Goal: Transaction & Acquisition: Purchase product/service

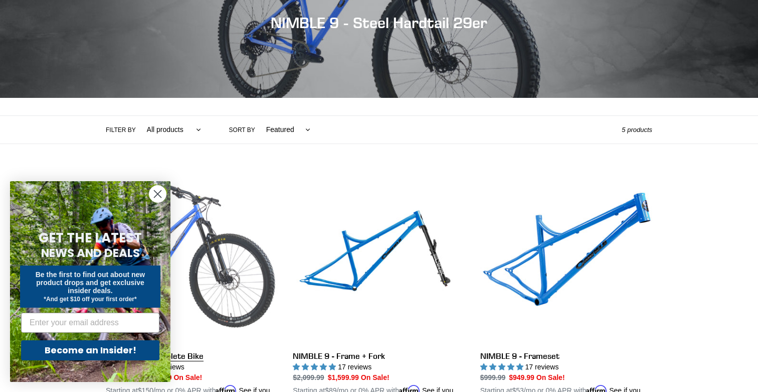
scroll to position [128, 0]
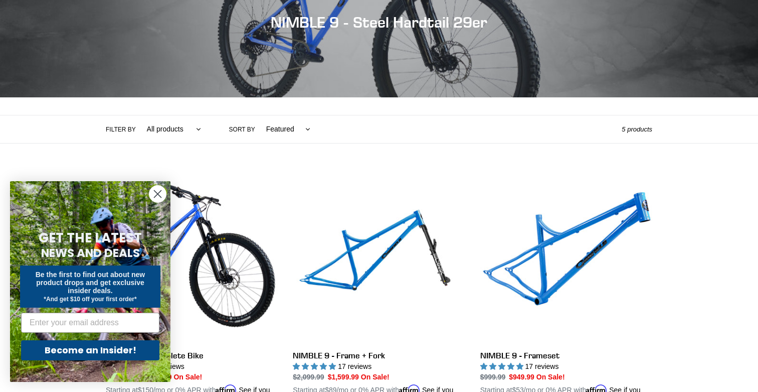
click at [155, 193] on circle "Close dialog" at bounding box center [157, 194] width 17 height 17
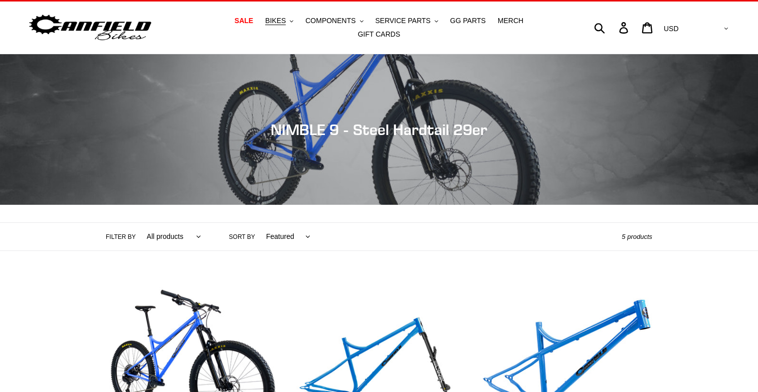
scroll to position [24, 0]
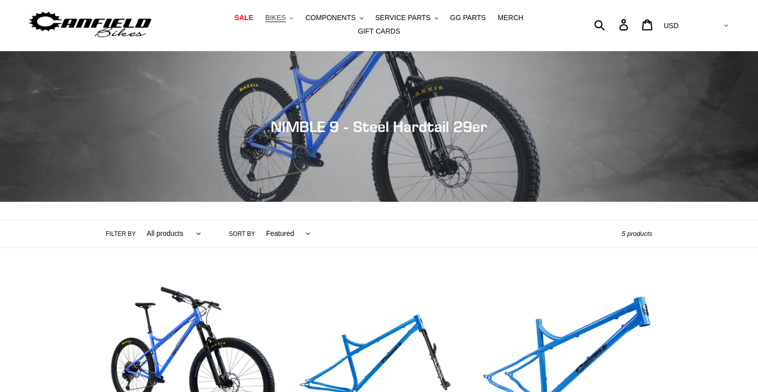
click at [265, 21] on span "BIKES" at bounding box center [275, 18] width 21 height 9
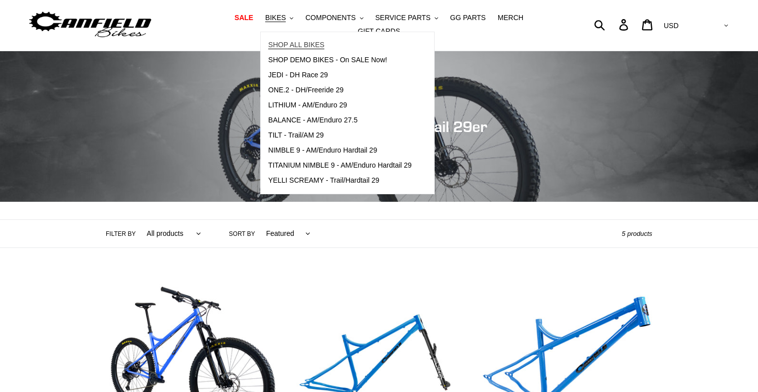
click at [268, 49] on span "SHOP ALL BIKES" at bounding box center [296, 45] width 56 height 9
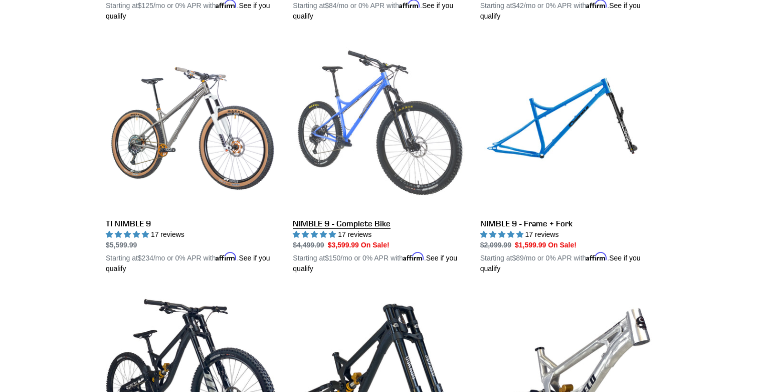
scroll to position [1269, 0]
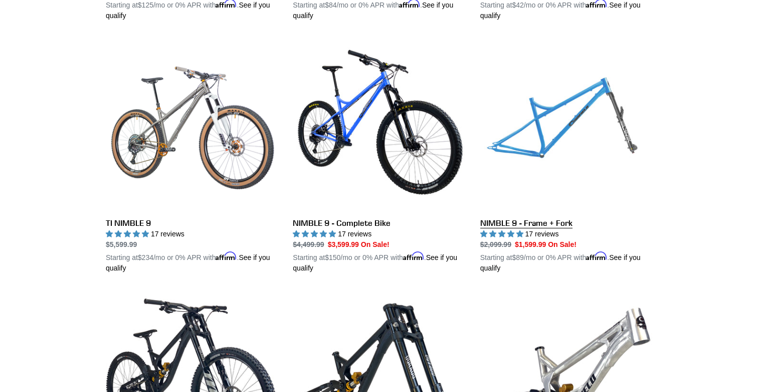
click at [537, 101] on link "NIMBLE 9 - Frame + Fork" at bounding box center [566, 156] width 172 height 235
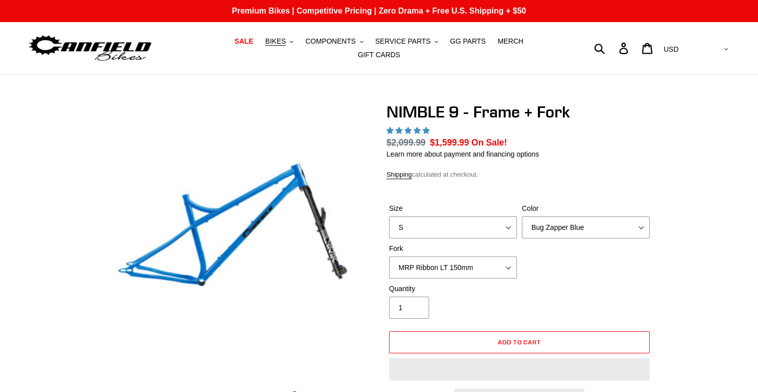
select select "highest-rating"
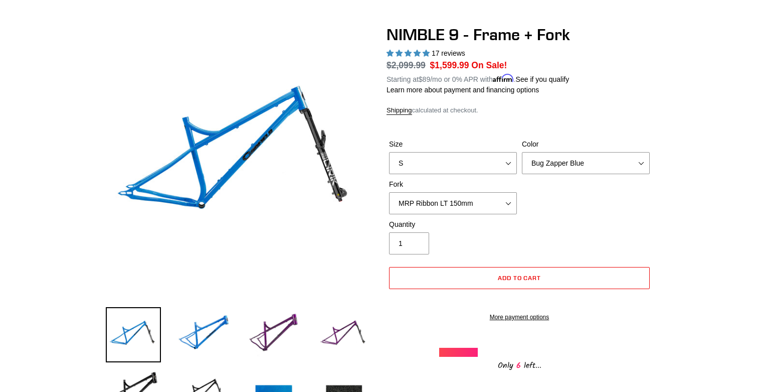
scroll to position [78, 0]
click at [568, 155] on select "Bug Zapper Blue Purple Haze - Sold Out Galaxy Black" at bounding box center [586, 162] width 128 height 22
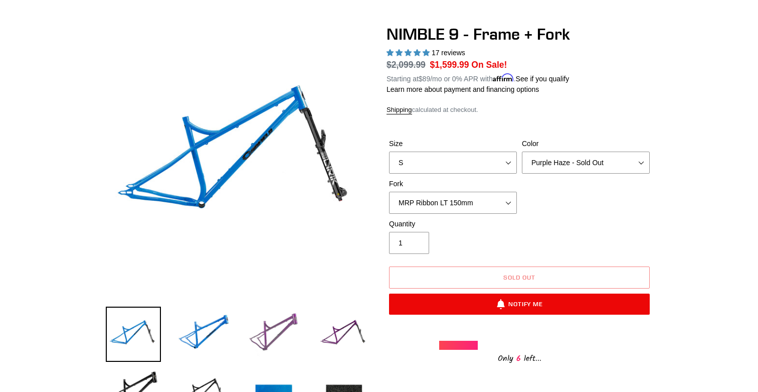
click at [284, 318] on img at bounding box center [273, 333] width 55 height 55
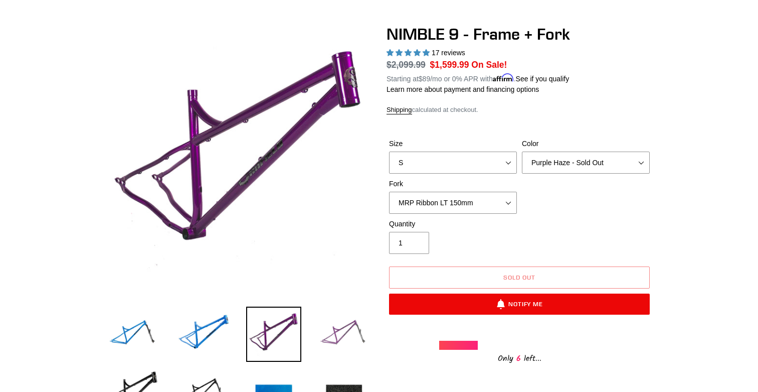
click at [340, 322] on img at bounding box center [343, 333] width 55 height 55
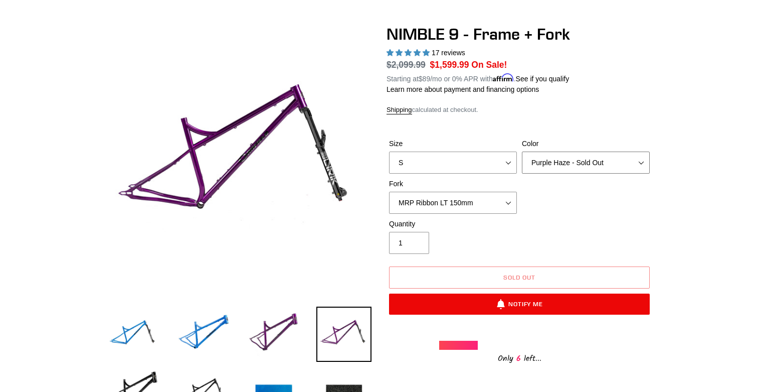
click at [566, 160] on select "Bug Zapper Blue Purple Haze - Sold Out Galaxy Black" at bounding box center [586, 162] width 128 height 22
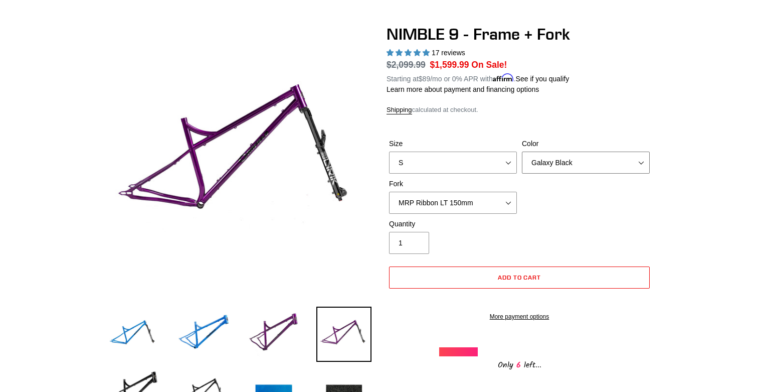
click at [549, 158] on select "Bug Zapper Blue Purple Haze - Sold Out Galaxy Black" at bounding box center [586, 162] width 128 height 22
select select "Bug Zapper Blue"
click at [500, 161] on select "S M L XL" at bounding box center [453, 162] width 128 height 22
select select "M"
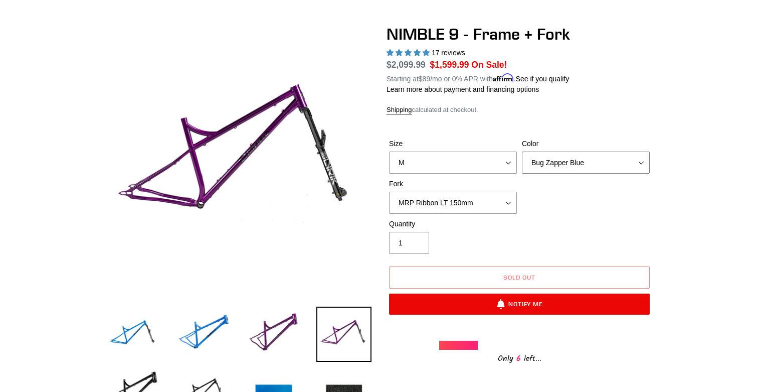
click at [539, 159] on select "Bug Zapper Blue Purple Haze - Sold Out Galaxy Black" at bounding box center [586, 162] width 128 height 22
select select "Galaxy Black"
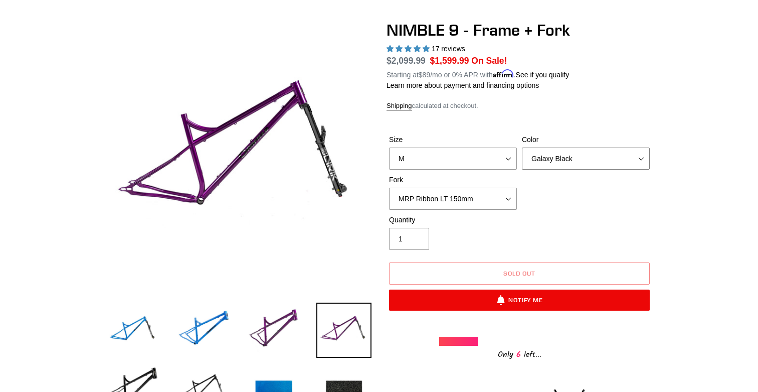
scroll to position [88, 0]
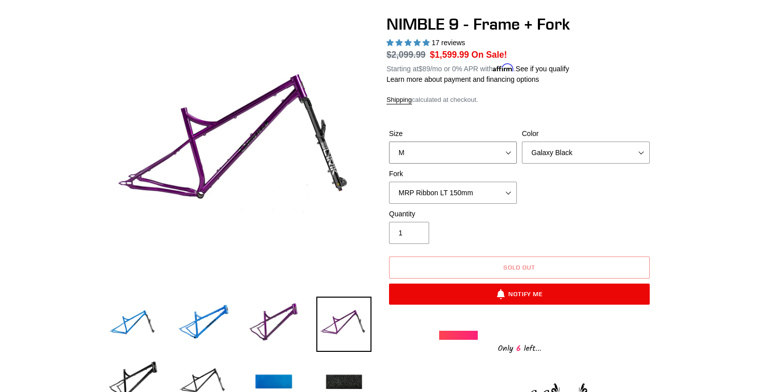
click at [463, 149] on select "S M L XL" at bounding box center [453, 152] width 128 height 22
select select "S"
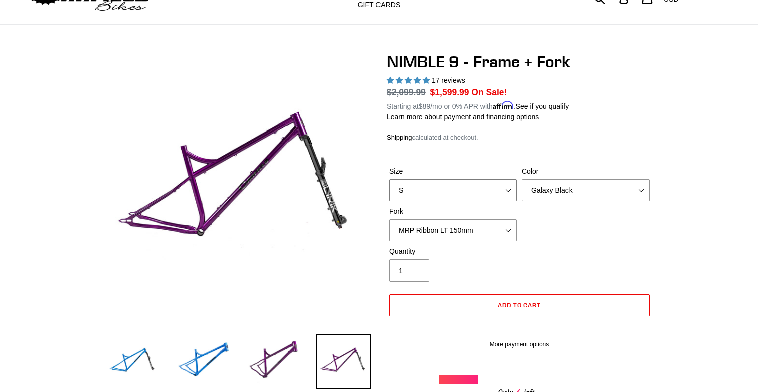
scroll to position [52, 0]
